Goal: Navigation & Orientation: Find specific page/section

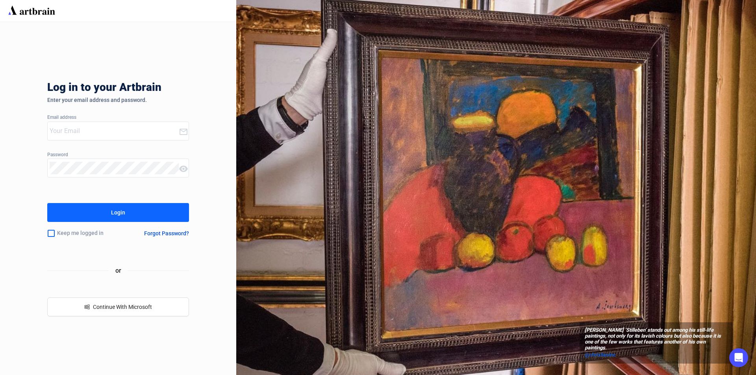
click at [75, 137] on input "email" at bounding box center [114, 131] width 129 height 13
type input "[PERSON_NAME][EMAIL_ADDRESS][DOMAIN_NAME]"
click at [113, 214] on div "Login" at bounding box center [118, 212] width 14 height 13
click at [106, 132] on input "email" at bounding box center [114, 131] width 129 height 13
type input "[PERSON_NAME][EMAIL_ADDRESS][DOMAIN_NAME]"
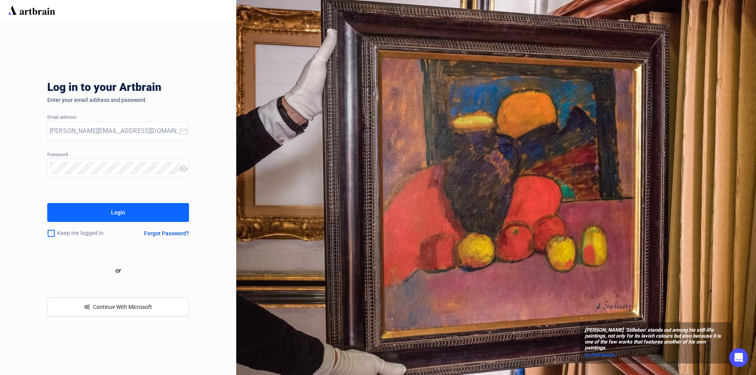
click at [47, 203] on button "Login" at bounding box center [118, 212] width 142 height 19
